Goal: Transaction & Acquisition: Download file/media

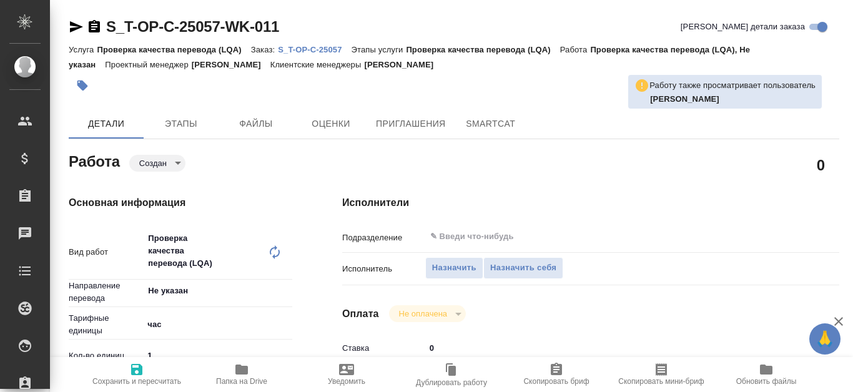
type textarea "x"
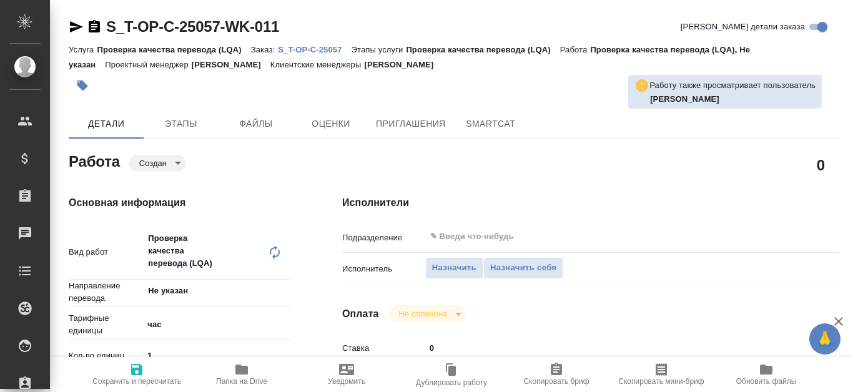
type textarea "x"
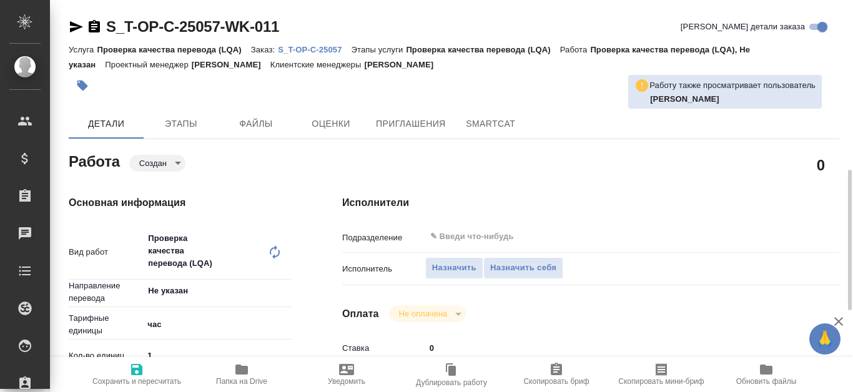
type textarea "x"
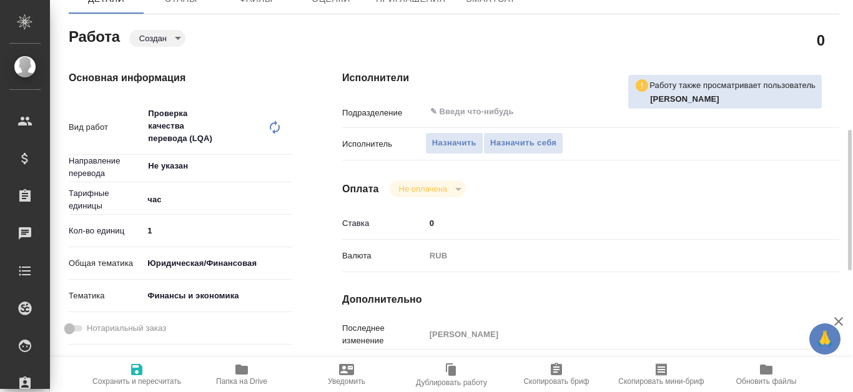
scroll to position [187, 0]
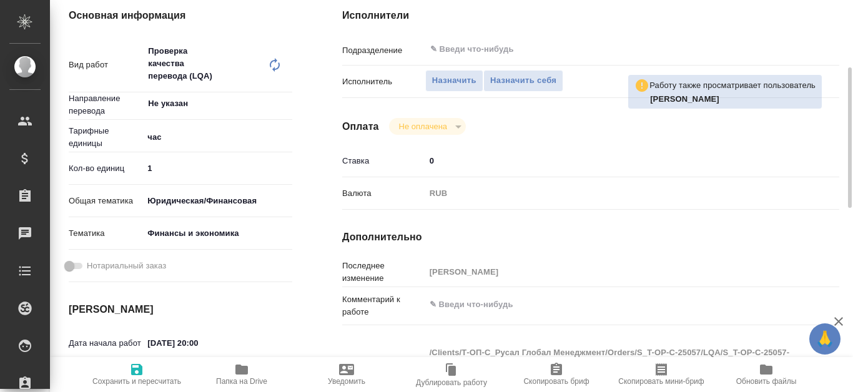
type textarea "x"
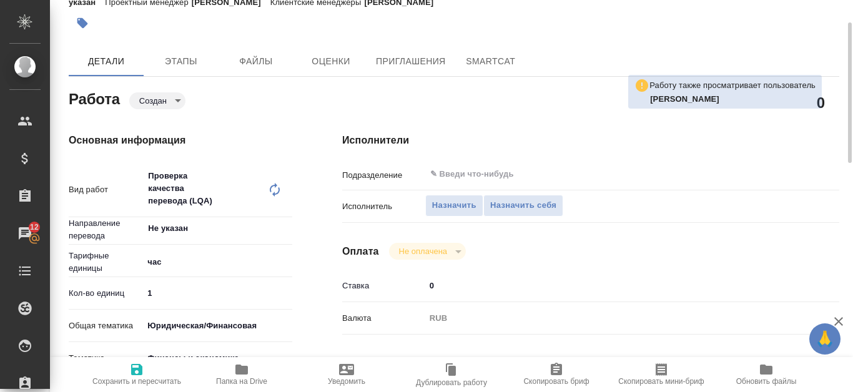
scroll to position [0, 0]
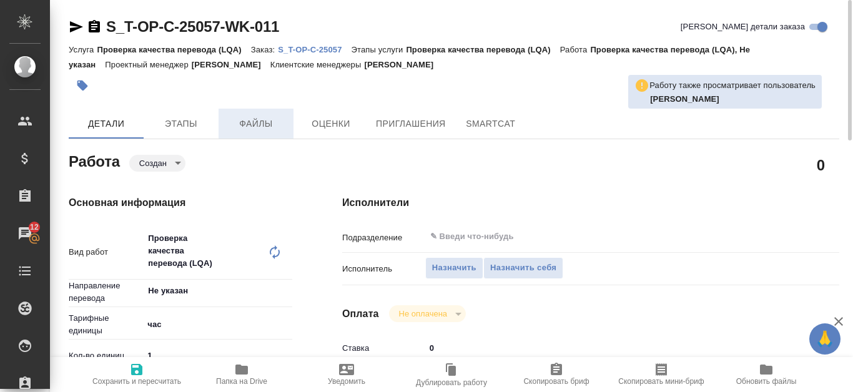
click at [269, 119] on span "Файлы" at bounding box center [256, 124] width 60 height 16
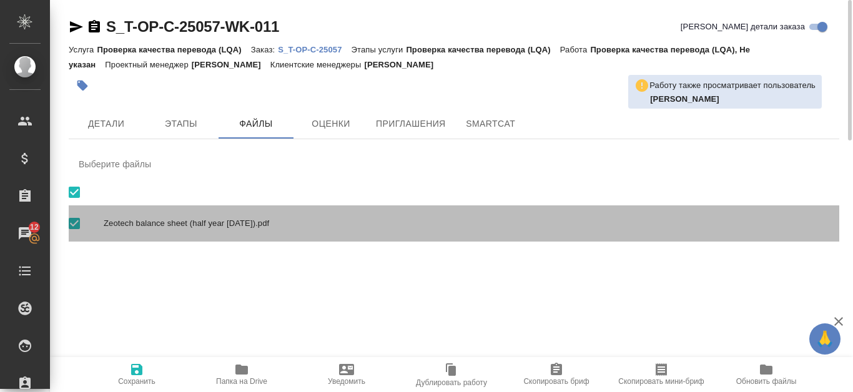
click at [227, 223] on span "Zeotech balance sheet (half year [DATE]).pdf" at bounding box center [467, 223] width 726 height 12
checkbox input "false"
click at [287, 221] on span "Zeotech balance sheet (half year [DATE]).pdf" at bounding box center [467, 223] width 726 height 12
checkbox input "true"
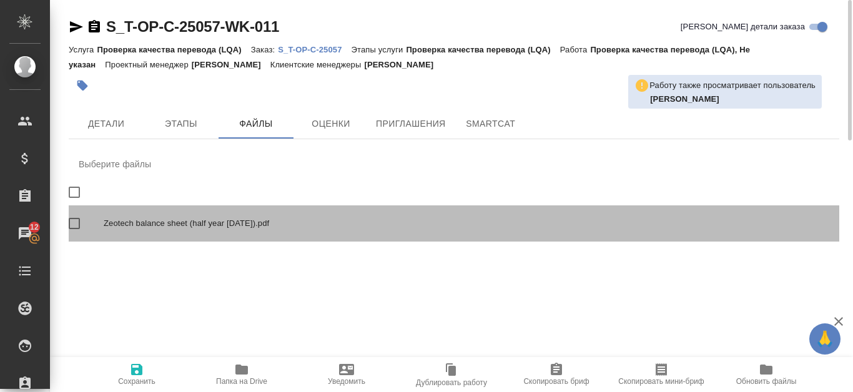
checkbox input "true"
click at [287, 221] on span "Zeotech balance sheet (half year [DATE]).pdf" at bounding box center [467, 223] width 726 height 12
checkbox input "false"
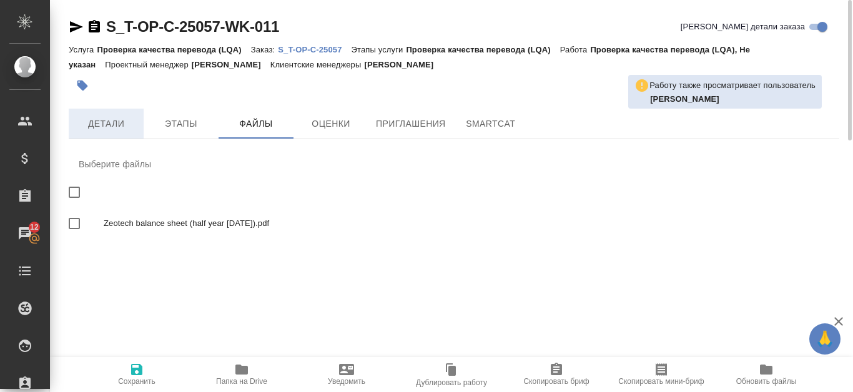
click at [114, 126] on span "Детали" at bounding box center [106, 124] width 60 height 16
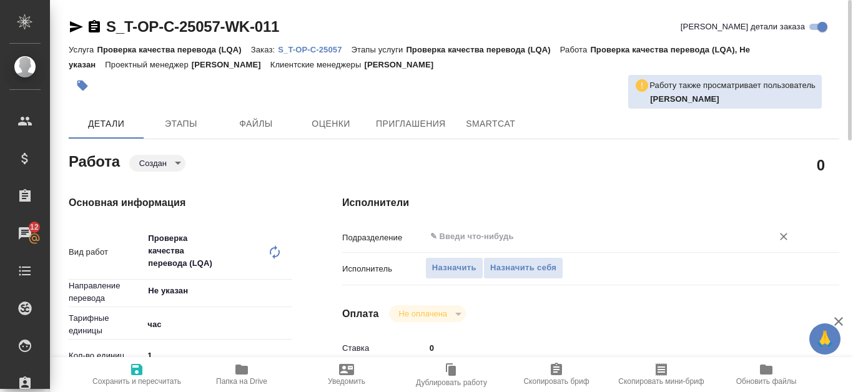
type textarea "x"
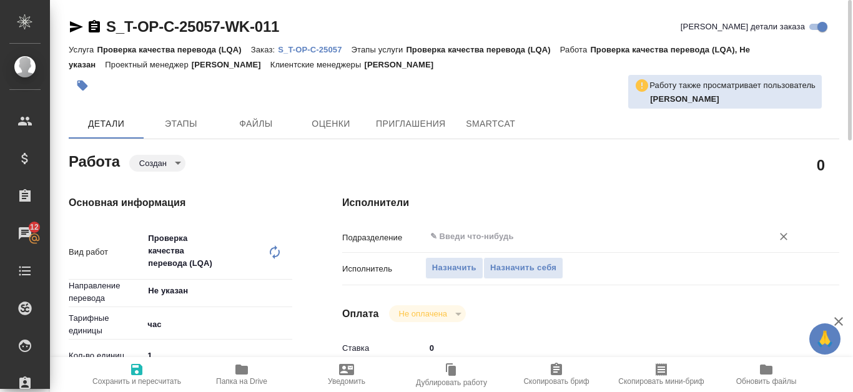
type textarea "x"
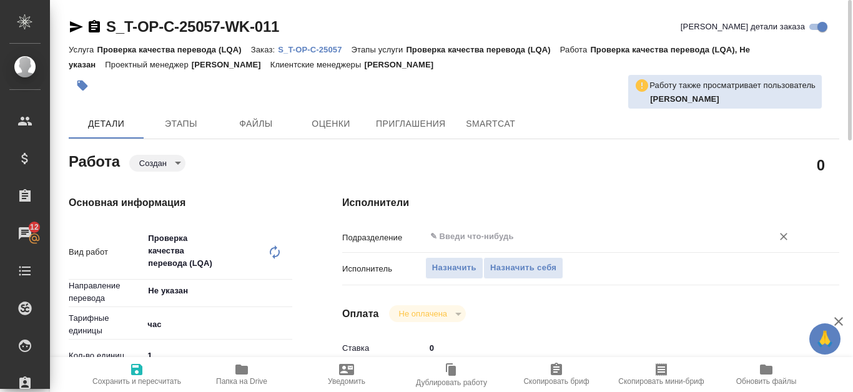
type textarea "x"
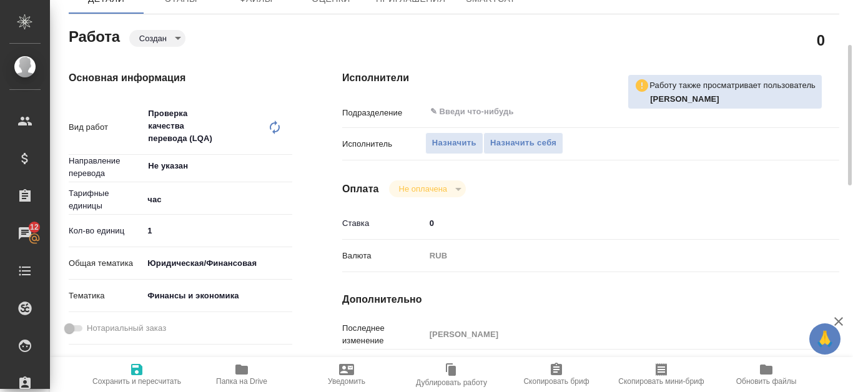
type textarea "x"
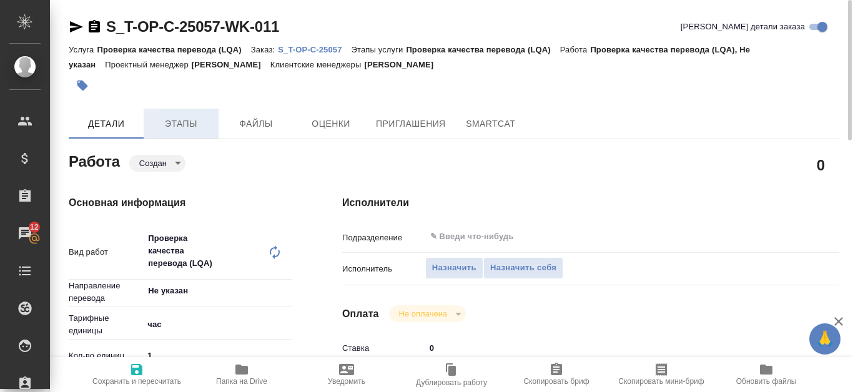
click at [182, 126] on span "Этапы" at bounding box center [181, 124] width 60 height 16
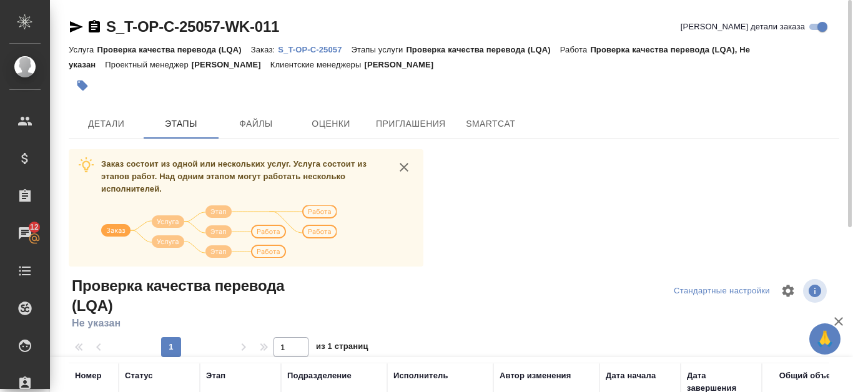
click at [322, 47] on p "S_T-OP-C-25057" at bounding box center [314, 49] width 73 height 9
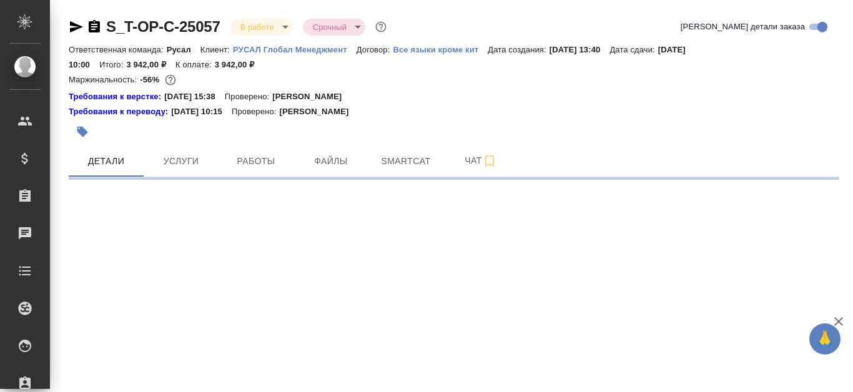
select select "RU"
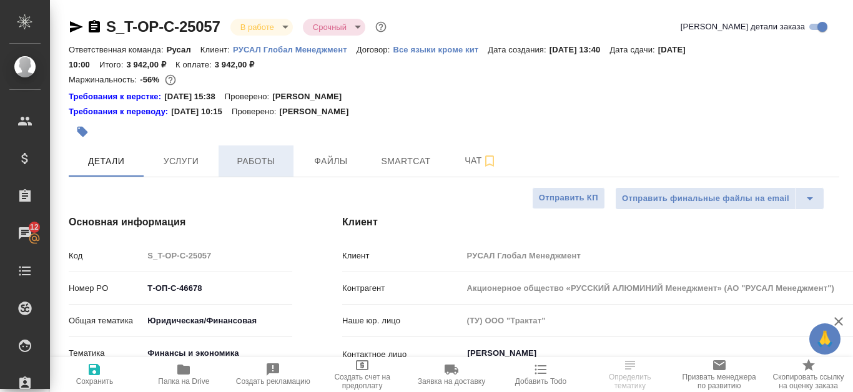
type textarea "x"
type input "[PERSON_NAME]"
click at [255, 160] on span "Работы" at bounding box center [256, 162] width 60 height 16
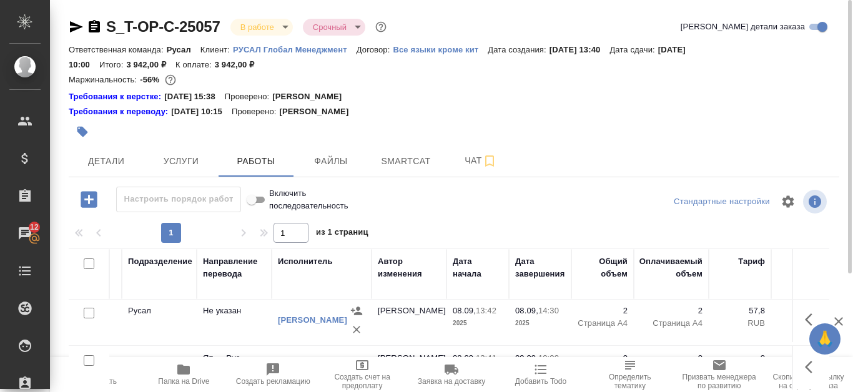
scroll to position [0, 250]
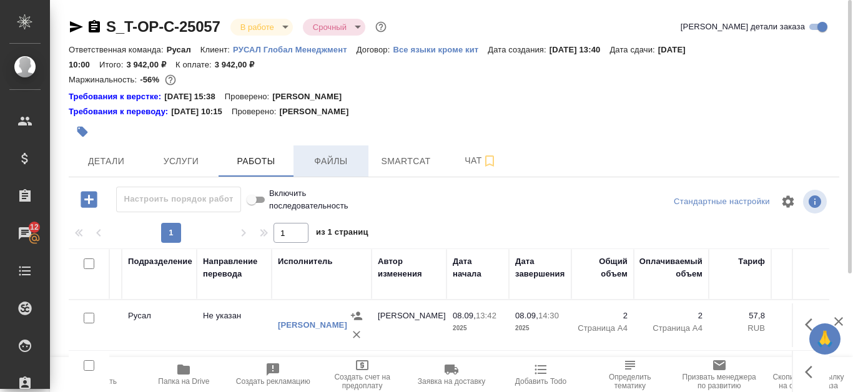
click at [356, 154] on span "Файлы" at bounding box center [331, 162] width 60 height 16
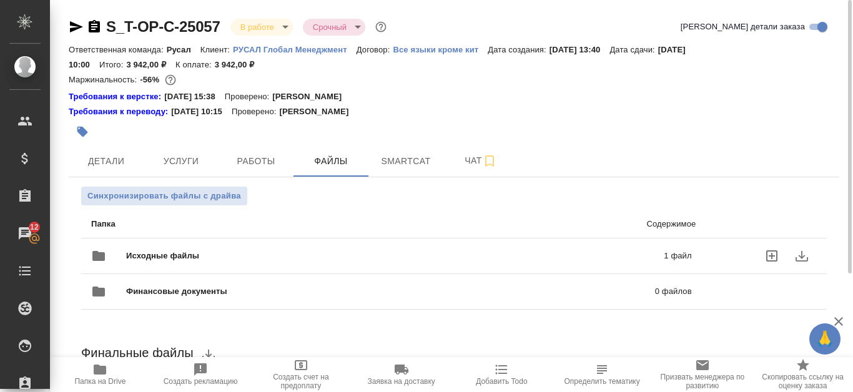
click at [259, 258] on span "Исходные файлы" at bounding box center [279, 256] width 306 height 12
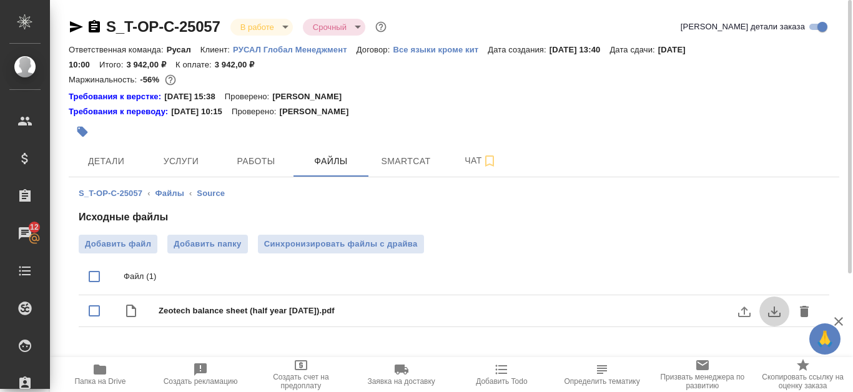
click at [774, 315] on icon "download" at bounding box center [774, 311] width 15 height 15
